Goal: Use online tool/utility: Utilize a website feature to perform a specific function

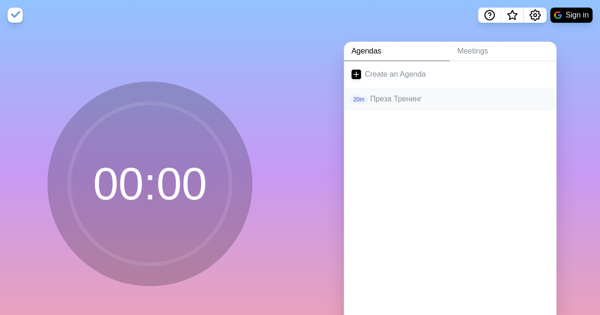
click at [410, 101] on p "Преза Тренинг" at bounding box center [459, 98] width 179 height 11
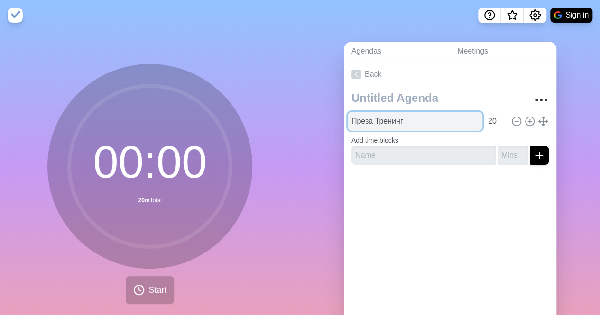
click at [394, 120] on input "Преза Тренинг" at bounding box center [414, 121] width 135 height 19
drag, startPoint x: 405, startPoint y: 117, endPoint x: 321, endPoint y: 123, distance: 83.6
click at [325, 118] on div "Agendas Meetings Back Преза Тренинг 20 Add time blocks" at bounding box center [450, 187] width 300 height 315
type input "консолидация всех оставшихся комментов"
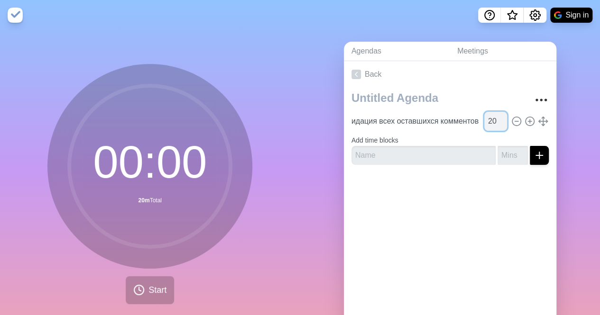
click at [484, 120] on input "20" at bounding box center [495, 121] width 23 height 19
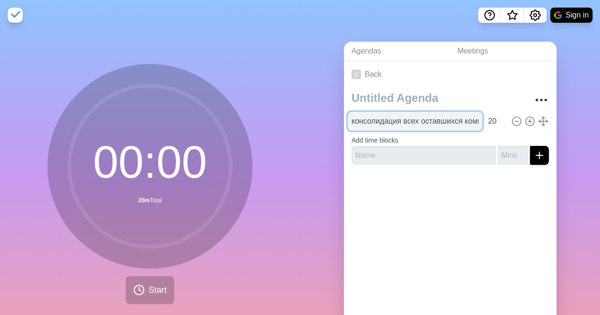
click at [408, 117] on input "консолидация всех оставшихся комментов" at bounding box center [414, 121] width 135 height 19
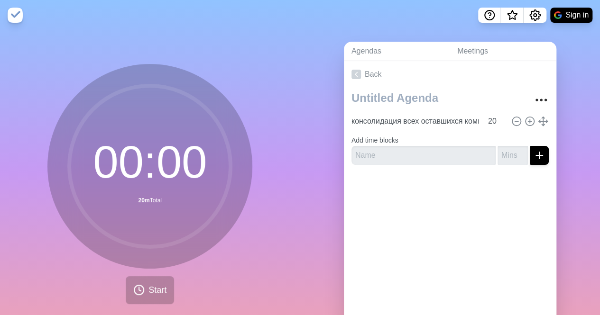
click at [155, 274] on div "00 : 00 20m Total Start" at bounding box center [149, 184] width 205 height 240
click at [148, 289] on span "Start" at bounding box center [157, 290] width 18 height 13
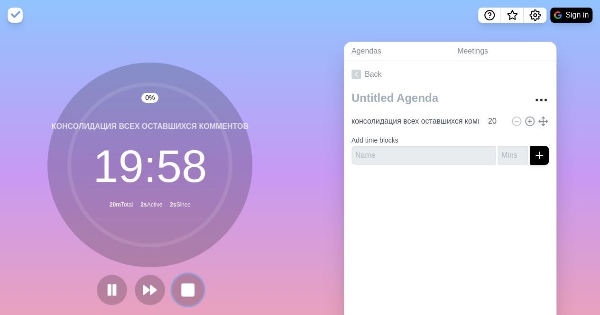
click at [182, 289] on rect at bounding box center [188, 290] width 12 height 12
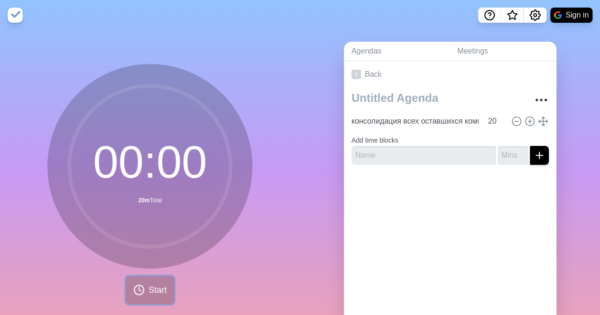
click at [149, 294] on span "Start" at bounding box center [157, 290] width 18 height 13
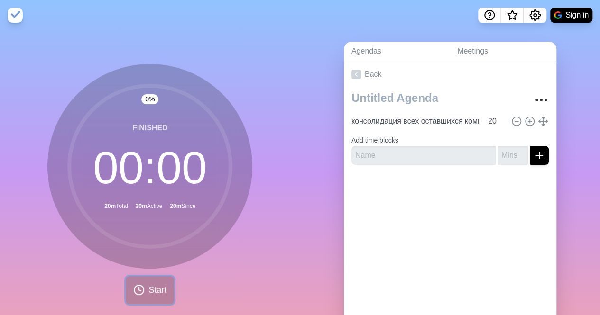
click at [148, 292] on span "Start" at bounding box center [157, 290] width 18 height 13
